Goal: Task Accomplishment & Management: Use online tool/utility

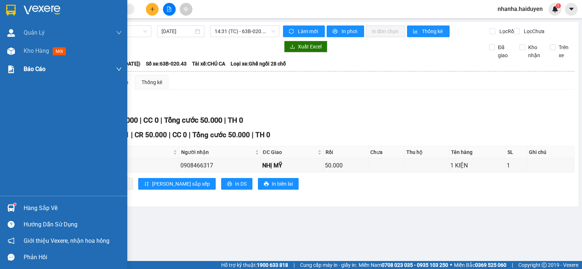
drag, startPoint x: 51, startPoint y: 54, endPoint x: 1, endPoint y: 60, distance: 49.9
click at [51, 53] on div "Kho hàng mới" at bounding box center [46, 50] width 45 height 9
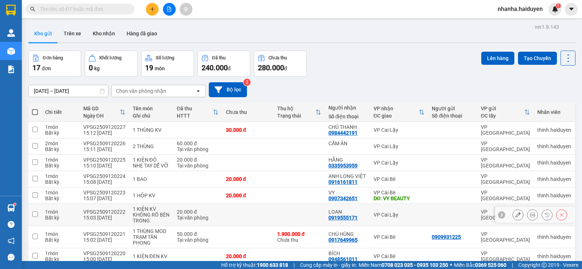
scroll to position [192, 0]
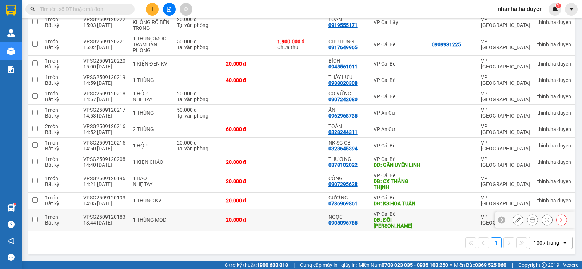
click at [378, 218] on div "DĐ: ĐỐI [PERSON_NAME]" at bounding box center [399, 223] width 51 height 12
checkbox input "true"
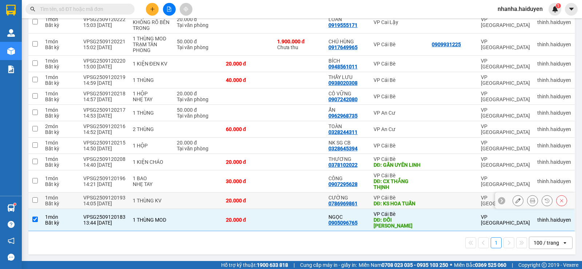
click at [378, 198] on div "VP Cái Bè" at bounding box center [399, 198] width 51 height 6
checkbox input "true"
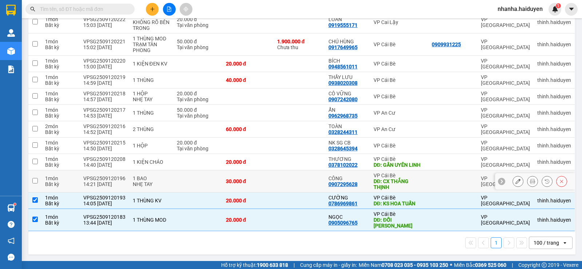
click at [394, 187] on div "DĐ: CX THẮNG THỊNH" at bounding box center [399, 184] width 51 height 12
checkbox input "true"
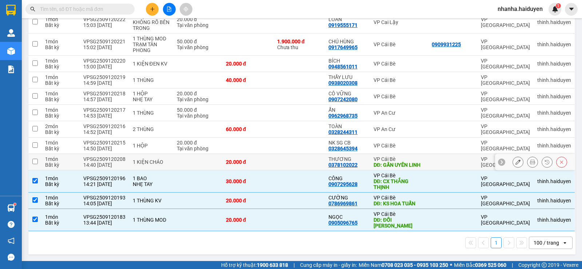
click at [414, 166] on div "DĐ: GẦN UYÊN LINH" at bounding box center [399, 165] width 51 height 6
checkbox input "true"
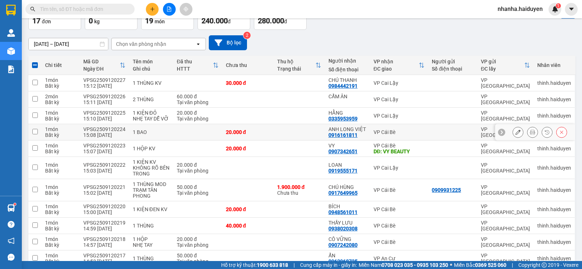
scroll to position [11, 0]
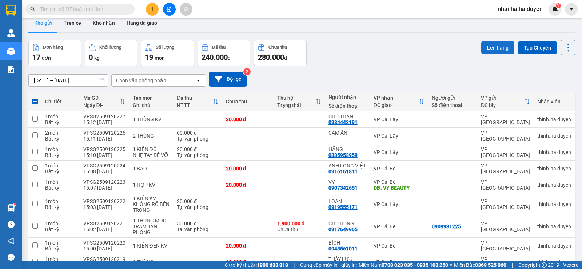
click at [482, 43] on button "Lên hàng" at bounding box center [497, 47] width 33 height 13
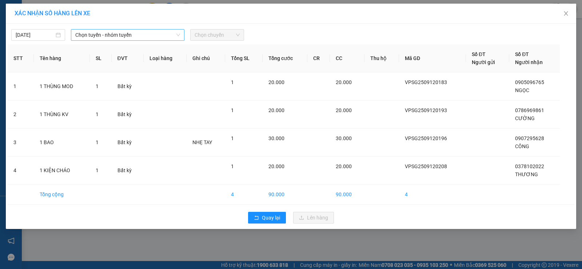
click at [126, 30] on span "Chọn tuyến - nhóm tuyến" at bounding box center [127, 34] width 105 height 11
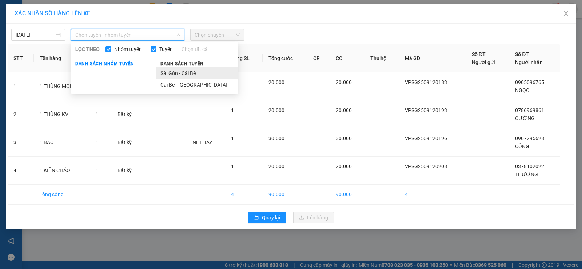
drag, startPoint x: 174, startPoint y: 72, endPoint x: 192, endPoint y: 43, distance: 34.5
click at [174, 72] on li "Sài Gòn - Cái Bè" at bounding box center [197, 73] width 82 height 12
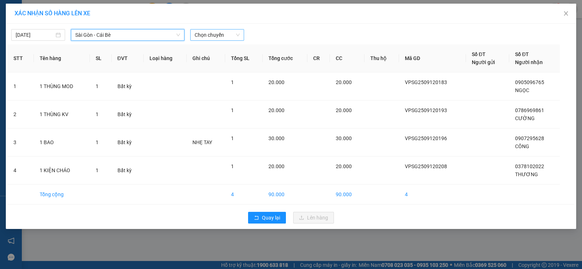
click at [199, 33] on span "Chọn chuyến" at bounding box center [217, 34] width 45 height 11
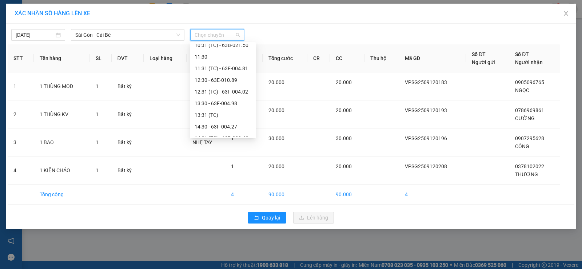
scroll to position [198, 0]
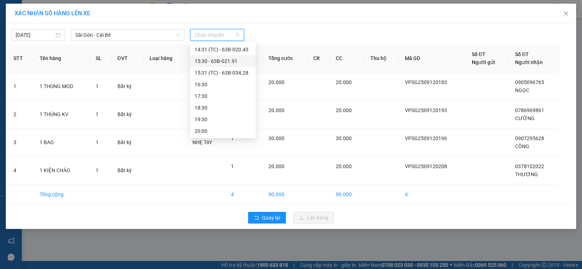
click at [230, 62] on div "15:30 - 63B-021.91" at bounding box center [223, 61] width 57 height 8
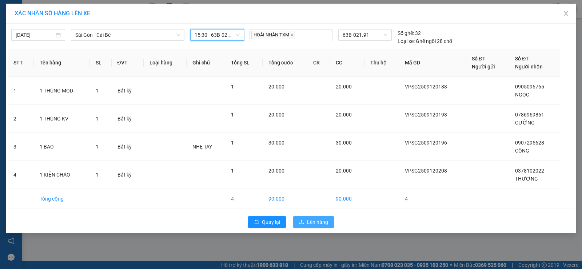
click at [305, 219] on button "Lên hàng" at bounding box center [313, 222] width 41 height 12
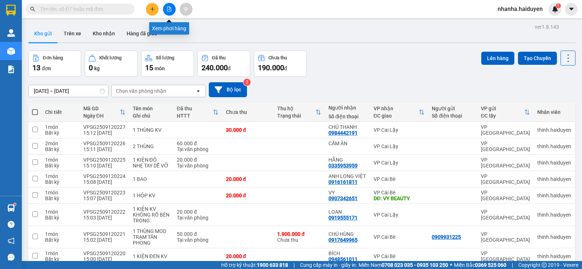
click at [164, 10] on button at bounding box center [169, 9] width 13 height 13
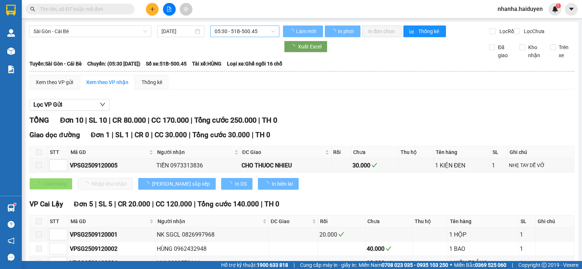
click at [244, 36] on span "05:30 - 51B-500.45" at bounding box center [245, 31] width 60 height 11
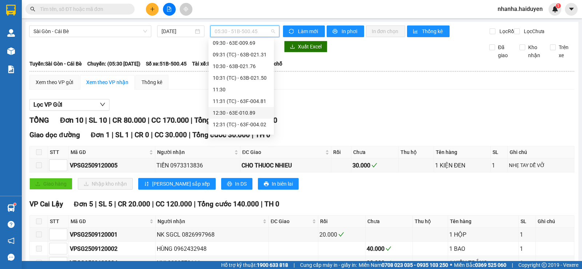
scroll to position [182, 0]
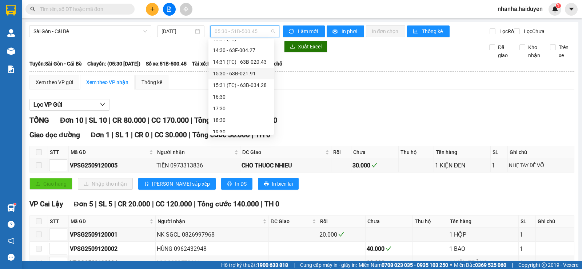
click at [245, 71] on div "15:30 - 63B-021.91" at bounding box center [241, 73] width 57 height 8
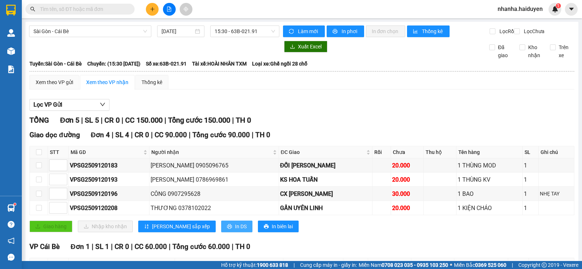
click at [235, 230] on span "In DS" at bounding box center [241, 226] width 12 height 8
click at [40, 155] on input "checkbox" at bounding box center [39, 152] width 6 height 6
checkbox input "true"
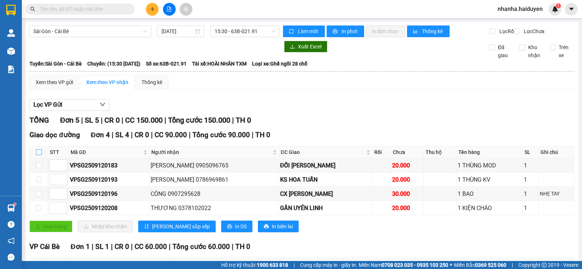
checkbox input "true"
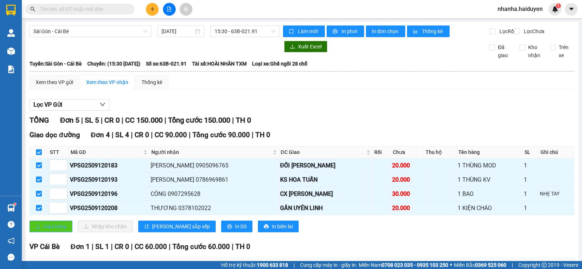
click at [64, 230] on span "Giao hàng" at bounding box center [54, 226] width 23 height 8
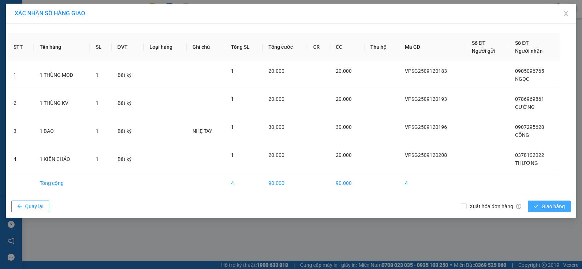
click at [552, 211] on button "Giao hàng" at bounding box center [549, 206] width 43 height 12
